Goal: Transaction & Acquisition: Purchase product/service

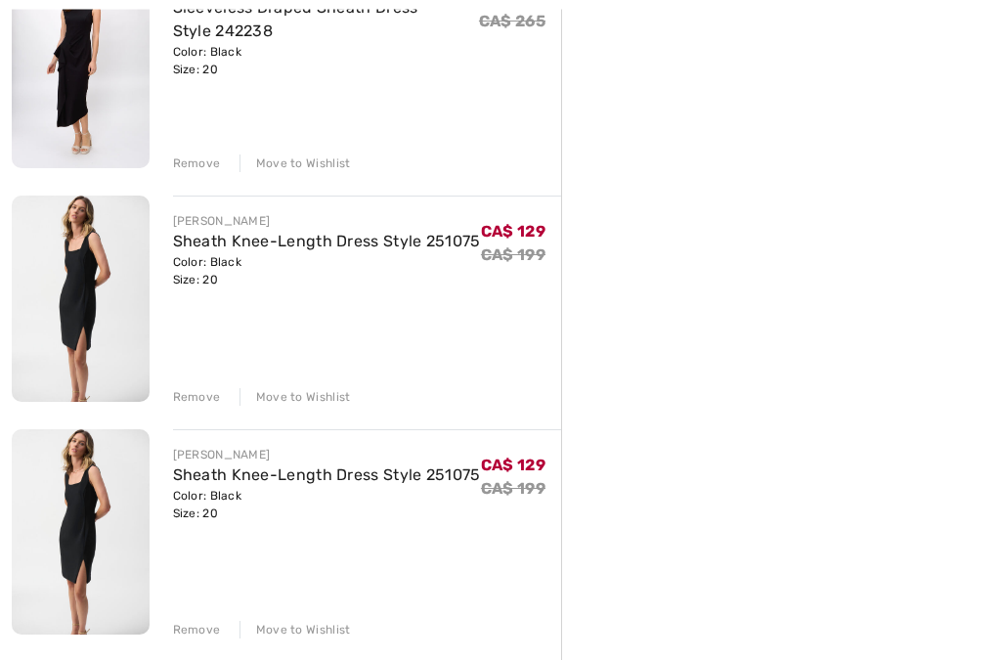
scroll to position [796, 0]
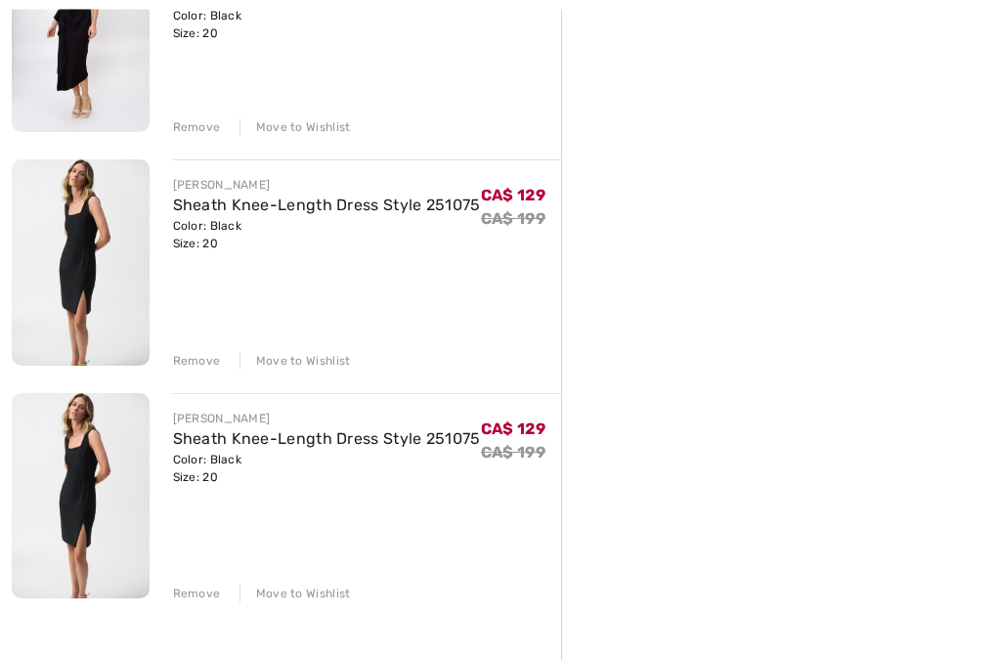
click at [205, 593] on div "Remove" at bounding box center [197, 595] width 48 height 18
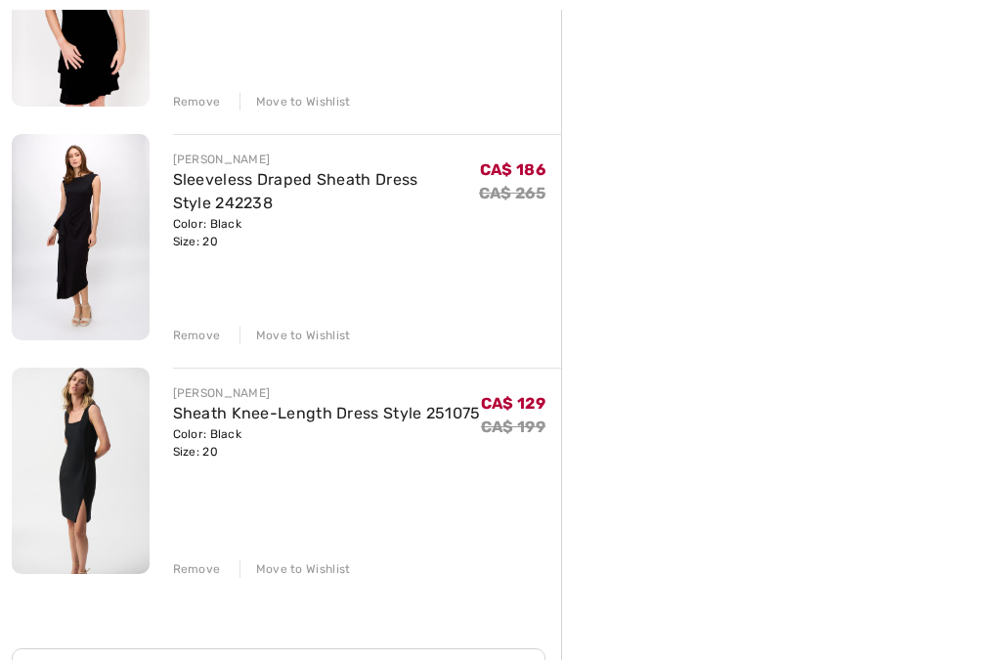
scroll to position [589, 0]
click at [208, 582] on div "JOSEPH RIBKOFF Elegant Puff-Sleeve Mini Dress Style 254186 Color: Black Size: 2…" at bounding box center [286, 400] width 549 height 1464
click at [216, 567] on div "Remove" at bounding box center [197, 569] width 48 height 18
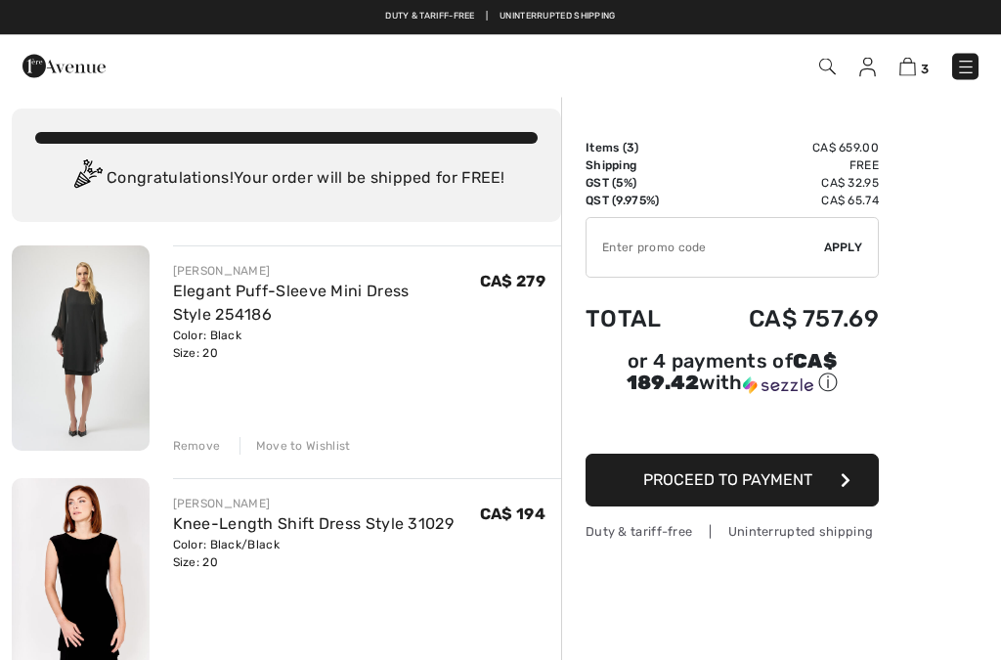
scroll to position [0, 0]
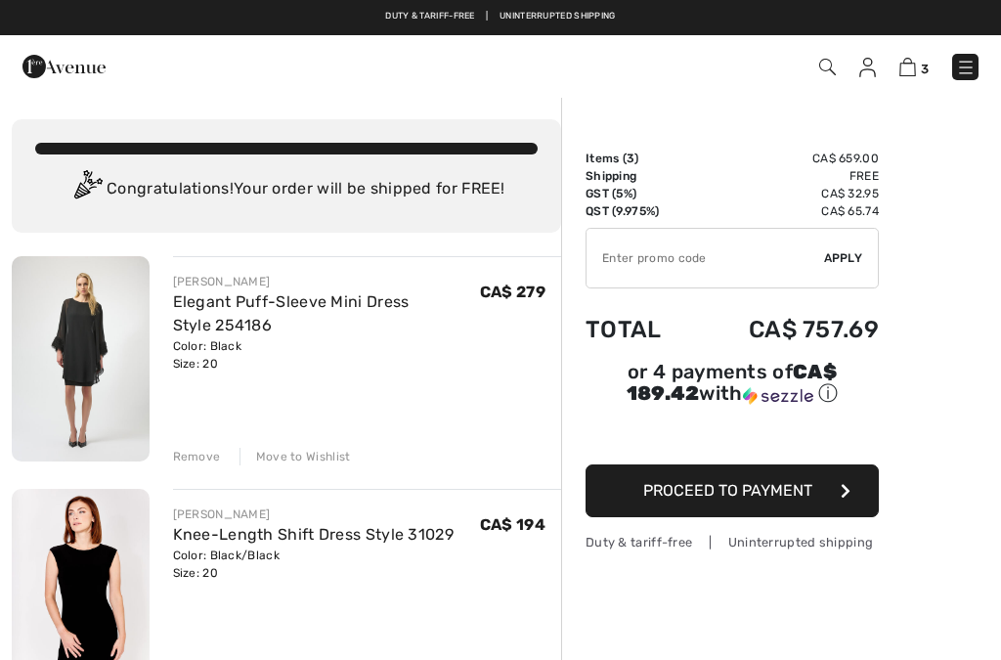
click at [830, 335] on td "CA$ 757.69" at bounding box center [786, 329] width 186 height 66
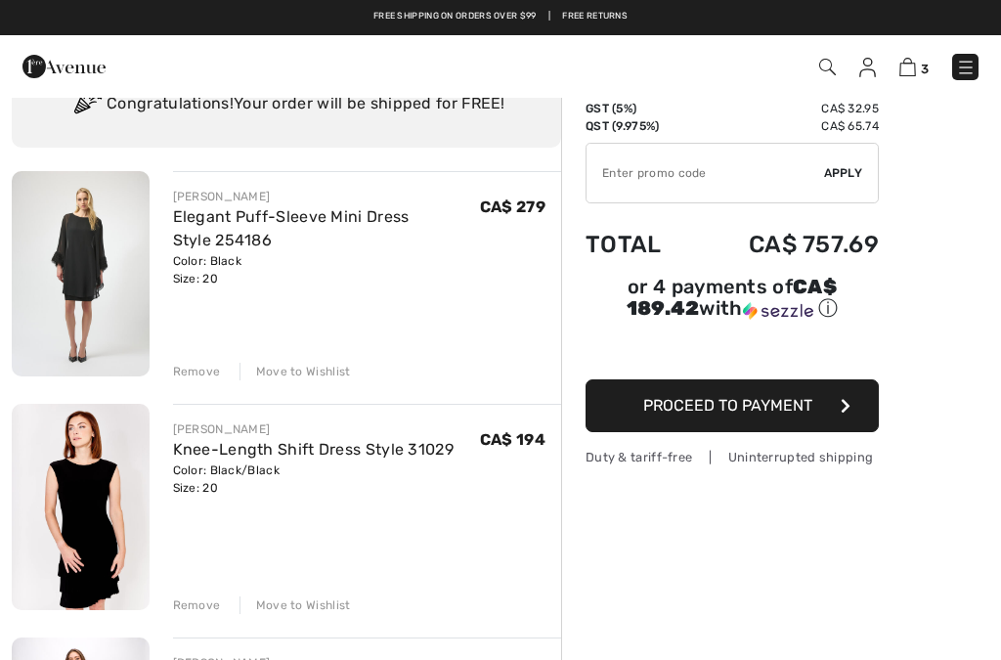
scroll to position [84, 0]
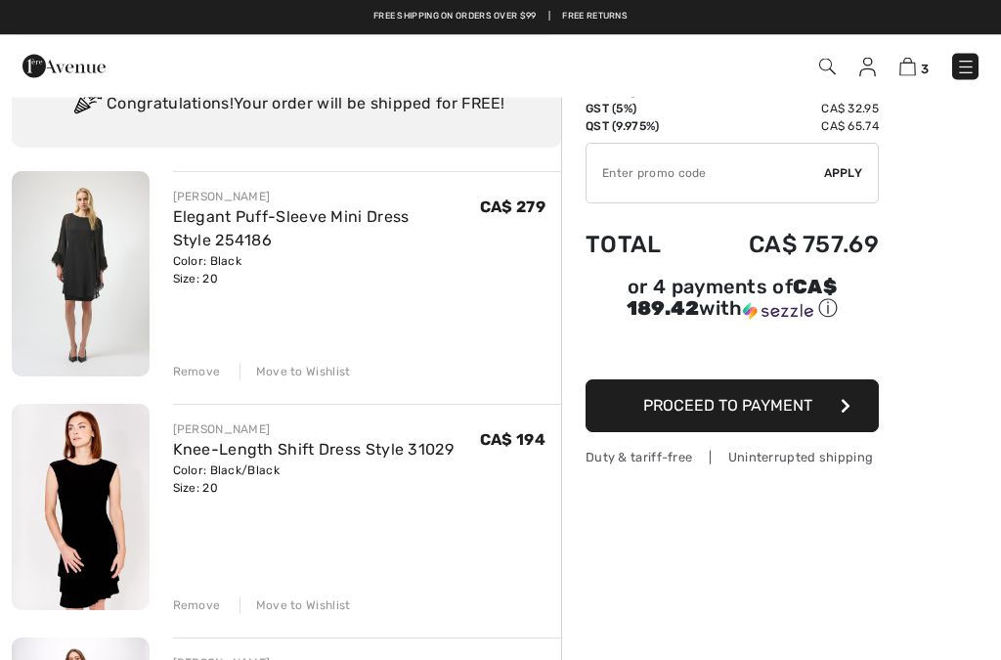
click at [124, 265] on img at bounding box center [81, 274] width 138 height 205
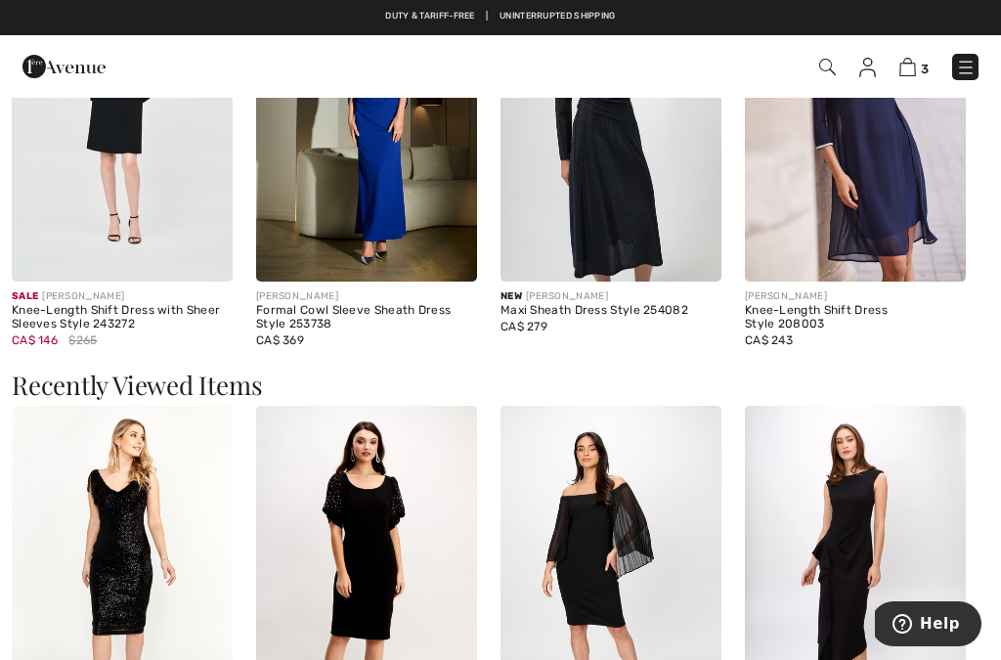
scroll to position [1823, 0]
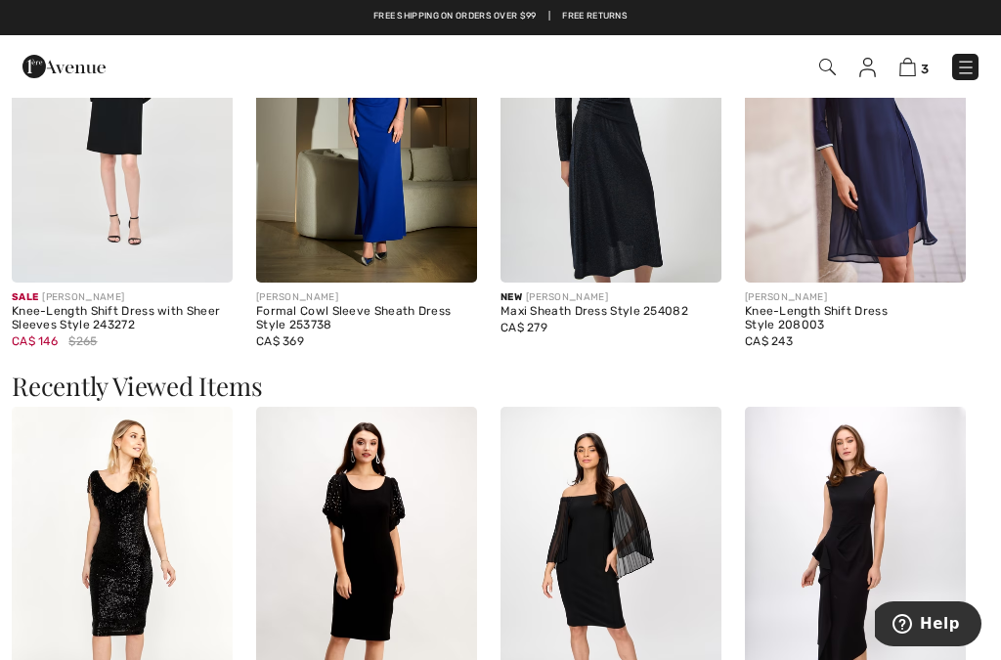
click at [913, 73] on img at bounding box center [907, 67] width 17 height 19
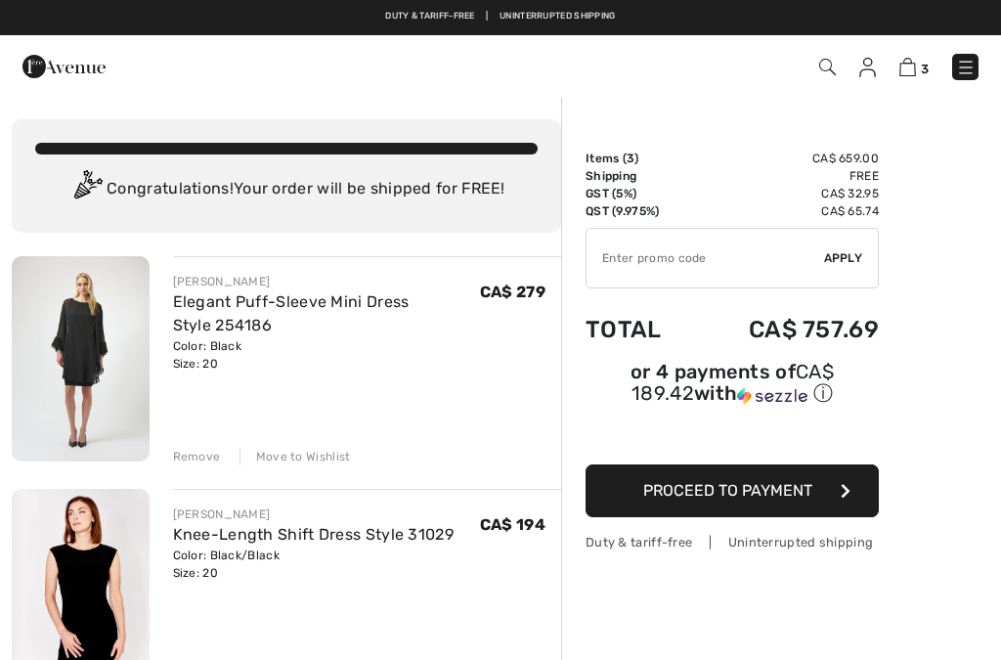
click at [876, 67] on img at bounding box center [867, 68] width 17 height 20
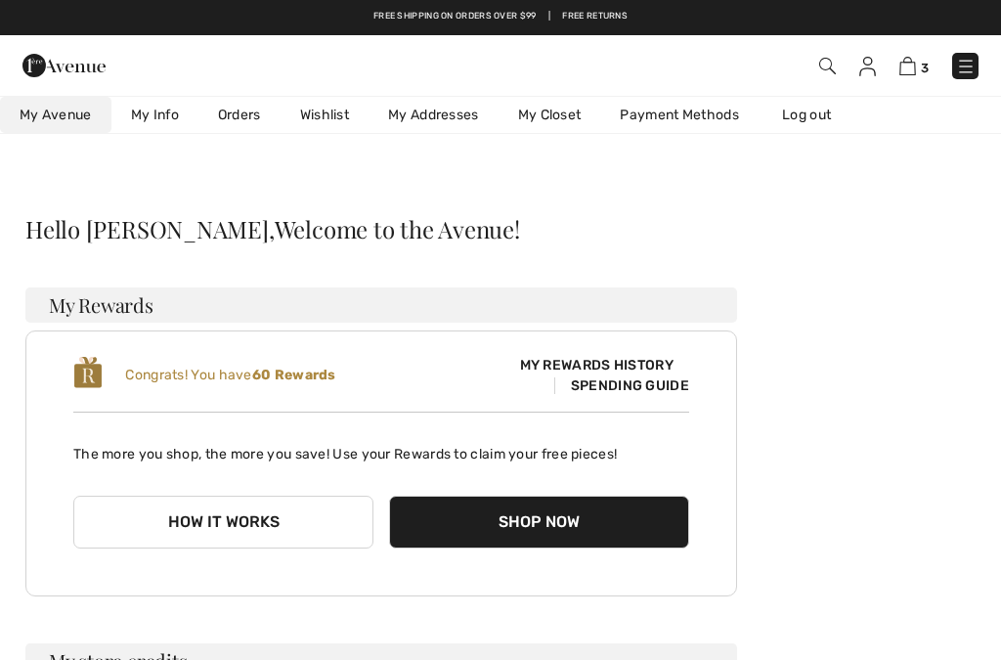
click at [903, 69] on img at bounding box center [907, 66] width 17 height 19
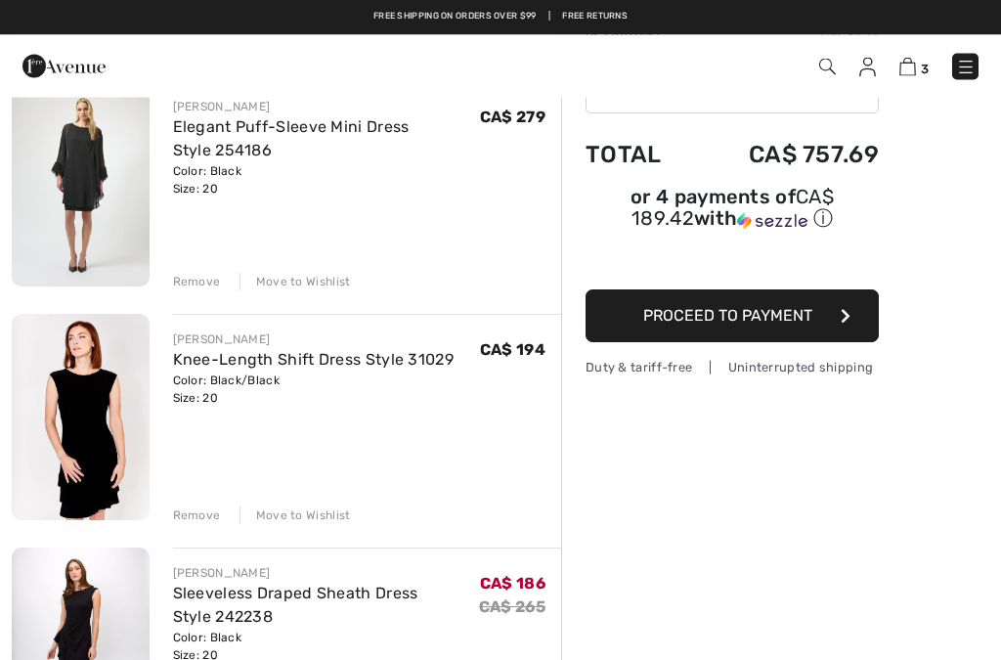
scroll to position [162, 0]
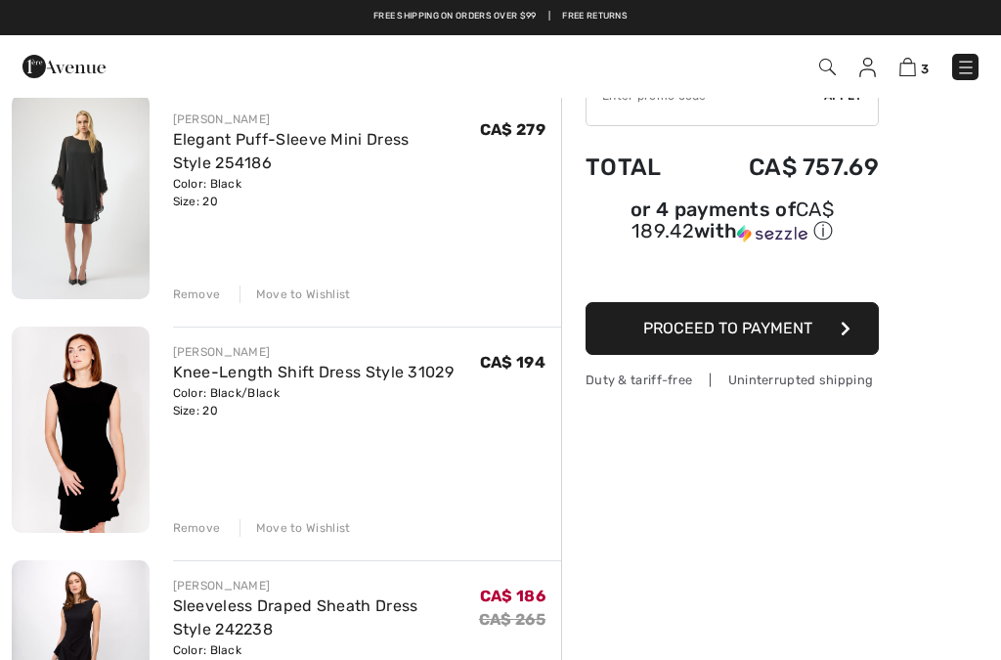
click at [738, 331] on span "Proceed to Payment" at bounding box center [727, 328] width 169 height 19
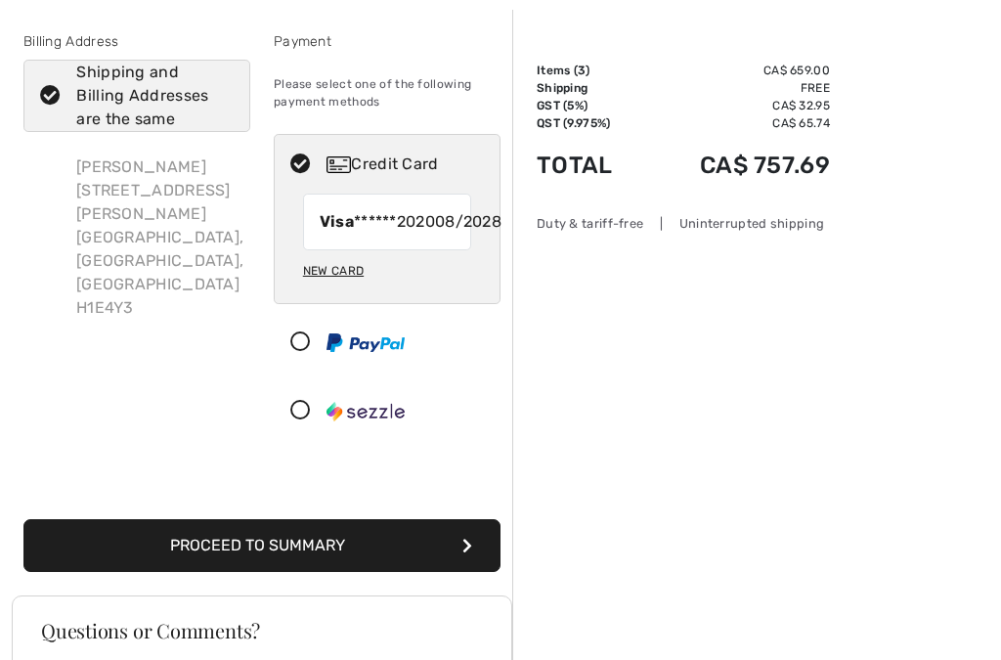
scroll to position [104, 0]
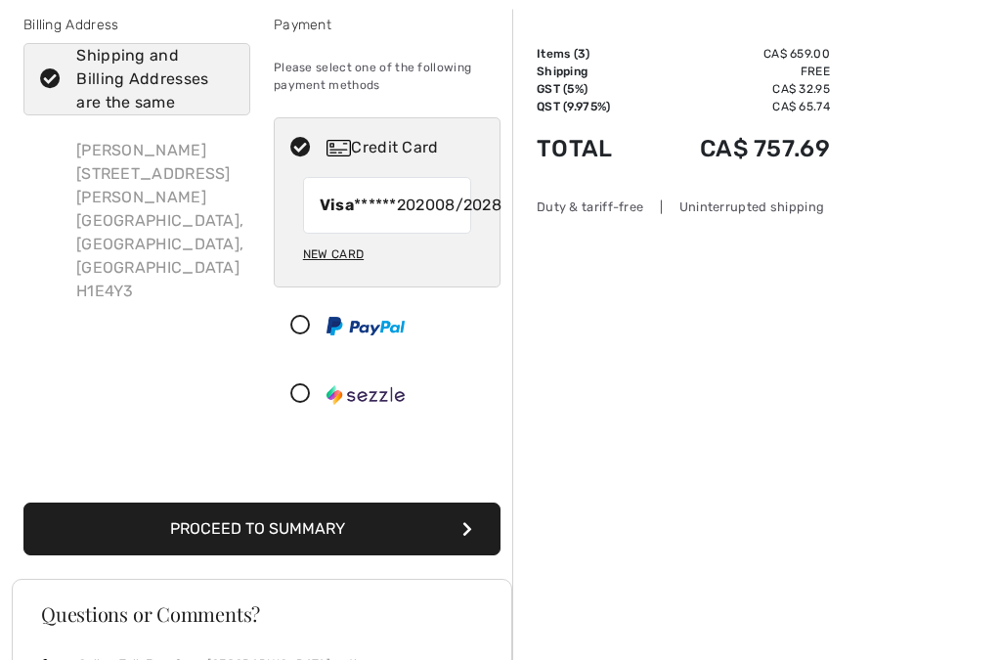
click at [317, 556] on button "Proceed to Summary" at bounding box center [261, 529] width 477 height 53
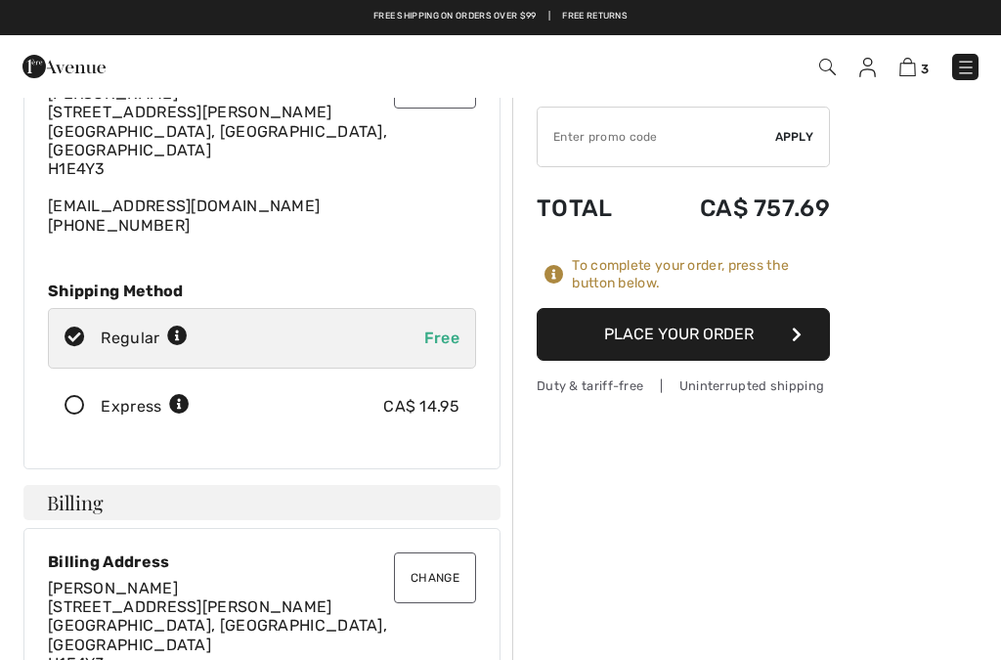
scroll to position [116, 0]
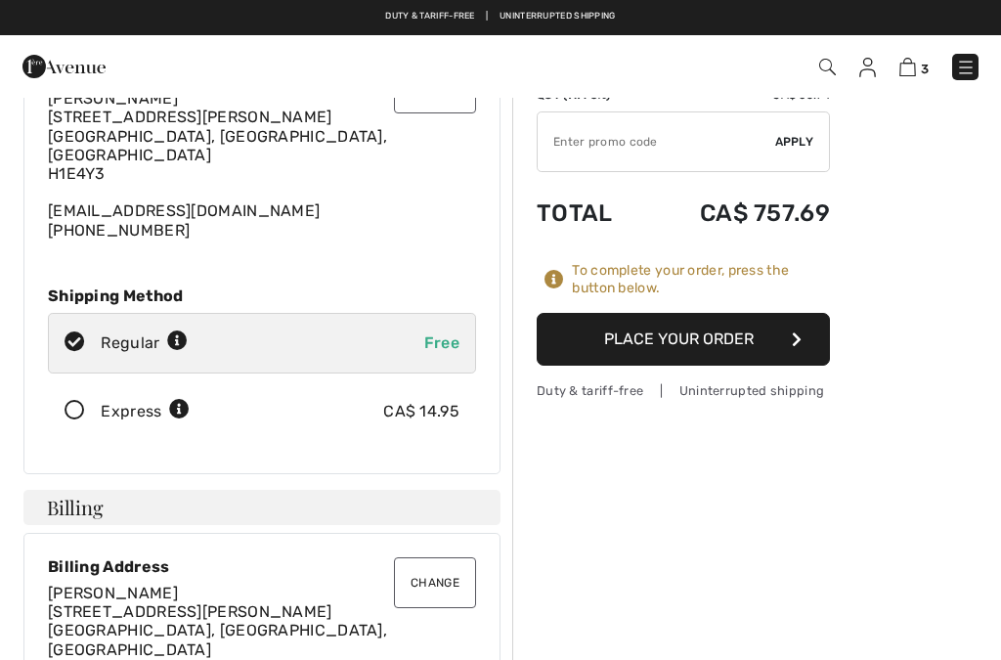
click at [680, 341] on button "Place Your Order" at bounding box center [683, 339] width 293 height 53
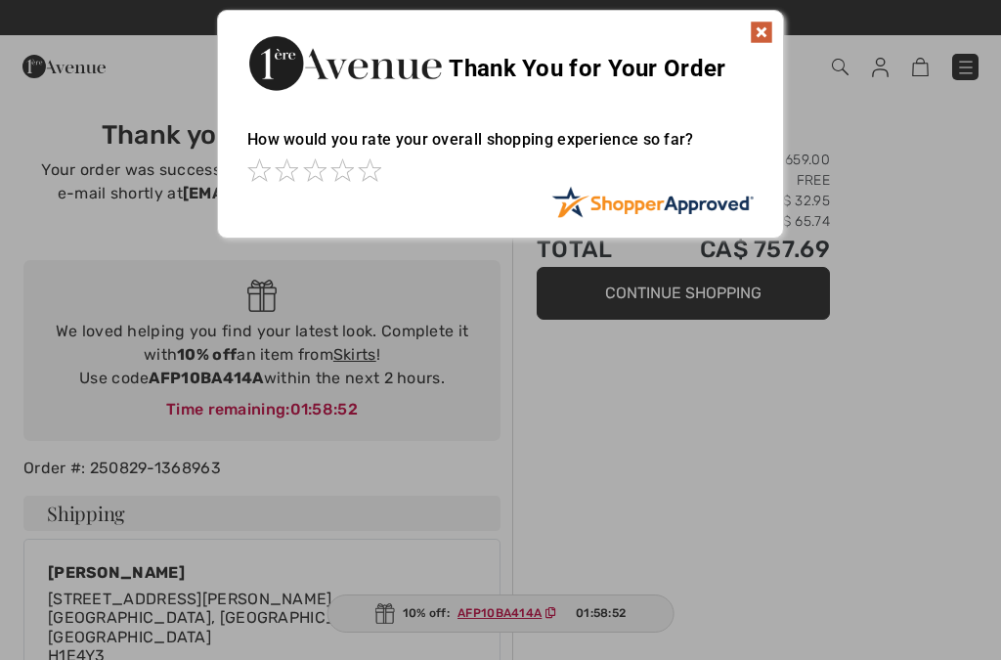
click at [770, 30] on img at bounding box center [761, 32] width 23 height 23
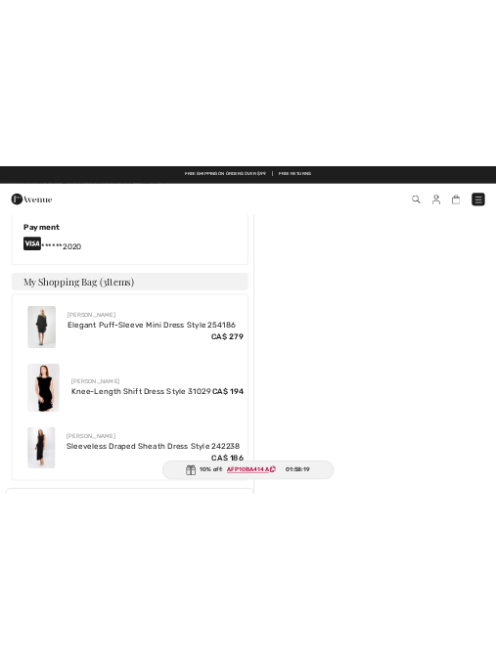
scroll to position [1528, 0]
